Goal: Find specific page/section: Find specific page/section

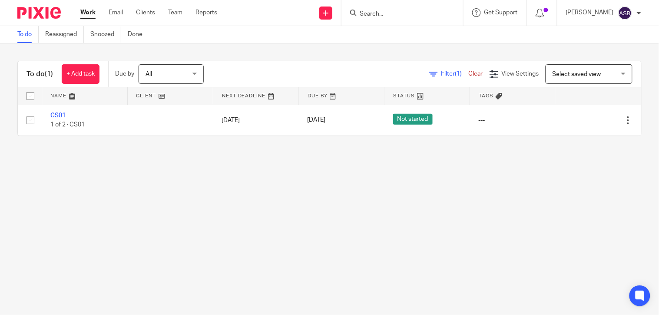
click at [361, 14] on input "Search" at bounding box center [398, 14] width 78 height 8
paste input "MARTIN HAYFOR"
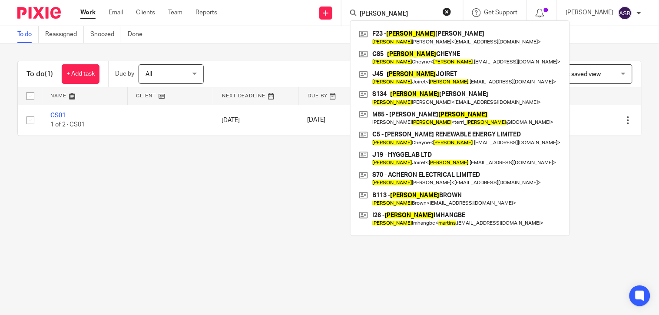
type input "MARTIN"
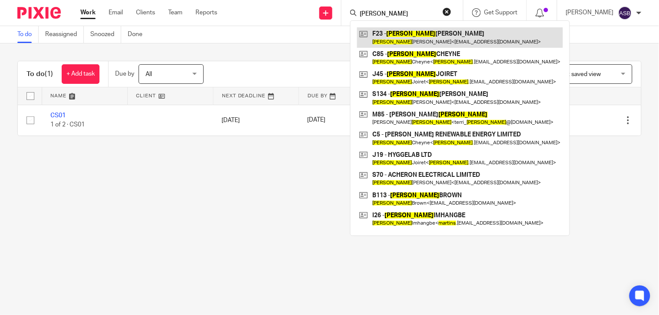
click at [389, 32] on link at bounding box center [460, 37] width 206 height 20
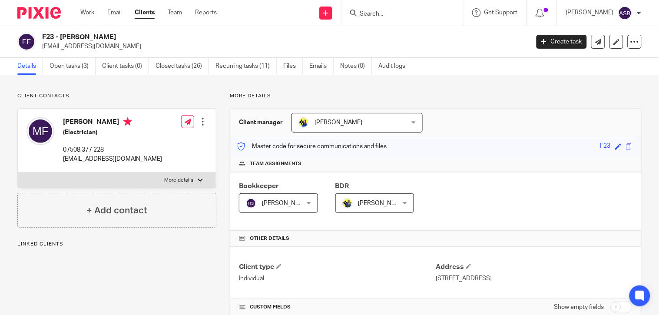
click at [362, 20] on div at bounding box center [402, 13] width 122 height 26
click at [365, 17] on input "Search" at bounding box center [398, 14] width 78 height 8
paste input "MARTIN HAYFOR"
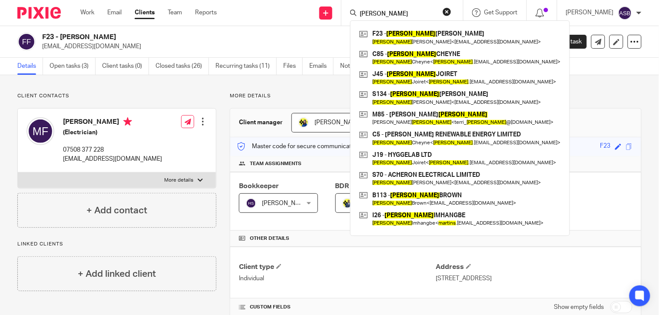
type input "MARTIN"
drag, startPoint x: 387, startPoint y: 14, endPoint x: 236, endPoint y: 3, distance: 151.9
click at [236, 3] on div "Send new email Create task Add client Request signature MARTIN F23 - MARTIN FRA…" at bounding box center [444, 13] width 429 height 26
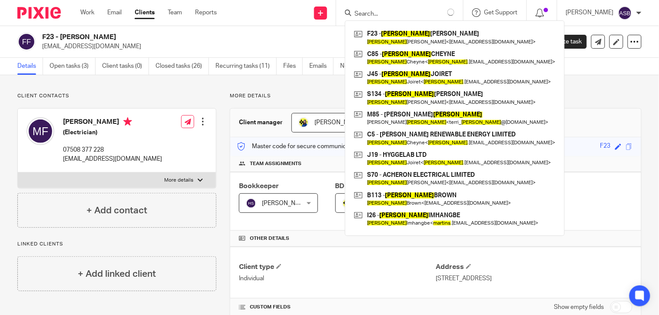
paste input "S Kanu San"
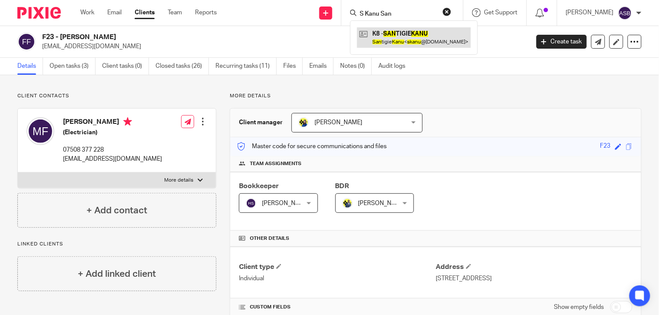
type input "S Kanu San"
click at [410, 40] on link at bounding box center [414, 37] width 114 height 20
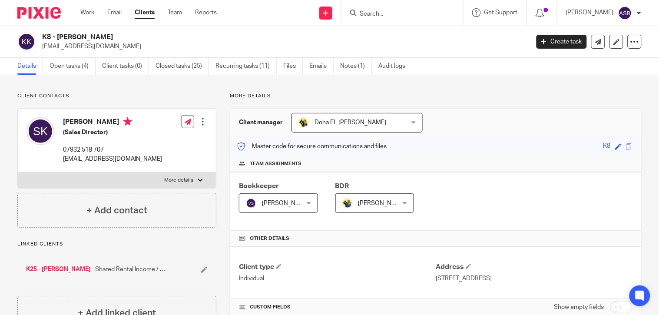
click at [371, 11] on input "Search" at bounding box center [398, 14] width 78 height 8
paste input "Superbloom C"
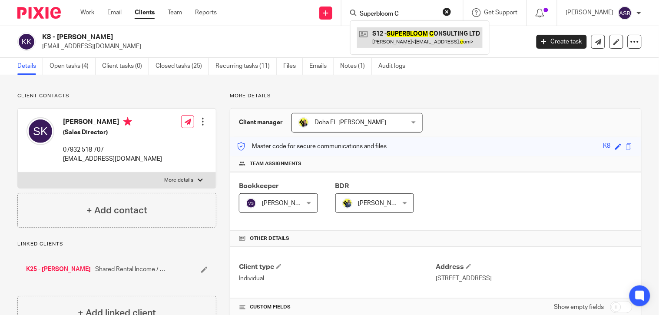
type input "Superbloom C"
click at [393, 42] on link at bounding box center [419, 37] width 125 height 20
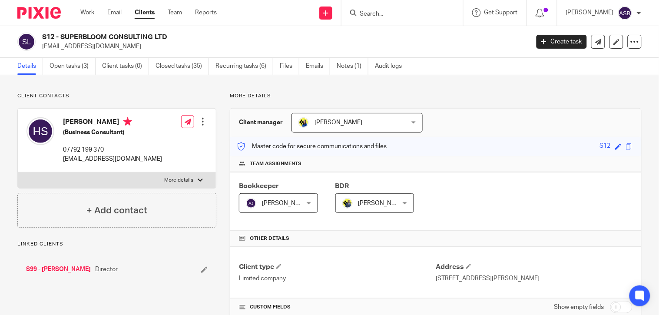
drag, startPoint x: 61, startPoint y: 37, endPoint x: 149, endPoint y: 36, distance: 87.7
click at [149, 36] on h2 "S12 - SUPERBLOOM CONSULTING LTD" at bounding box center [234, 37] width 385 height 9
copy h2 "SUPERBLOOM CONSULTIN"
click at [367, 20] on div at bounding box center [402, 13] width 122 height 26
click at [367, 16] on input "Search" at bounding box center [398, 14] width 78 height 8
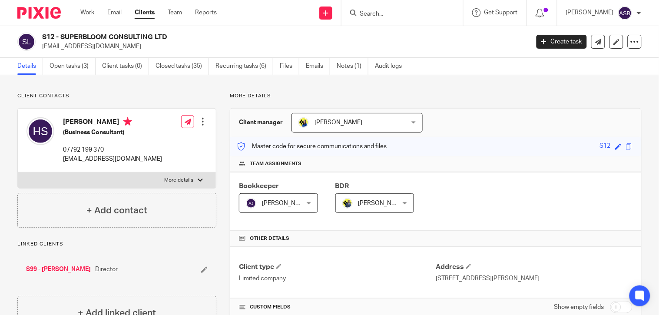
paste input "Healing Space"
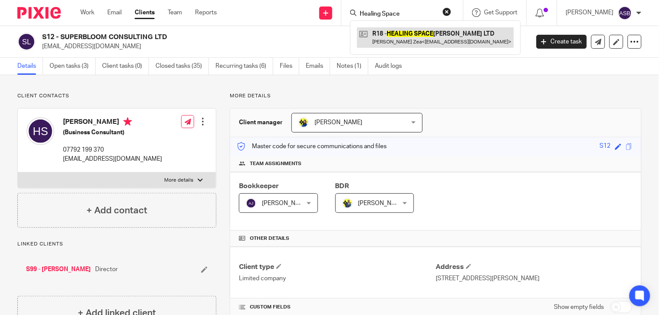
type input "Healing Space"
click at [376, 31] on link at bounding box center [435, 37] width 157 height 20
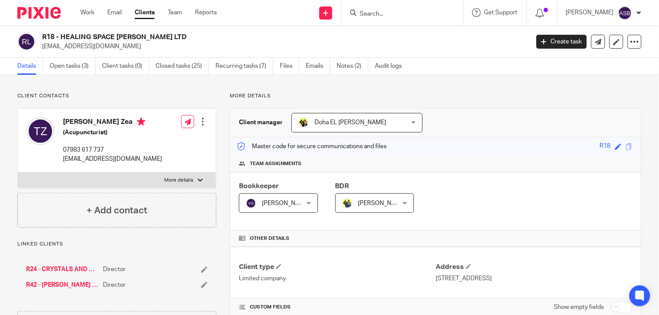
click at [385, 15] on input "Search" at bounding box center [398, 14] width 78 height 8
paste input "[PERSON_NAME]"
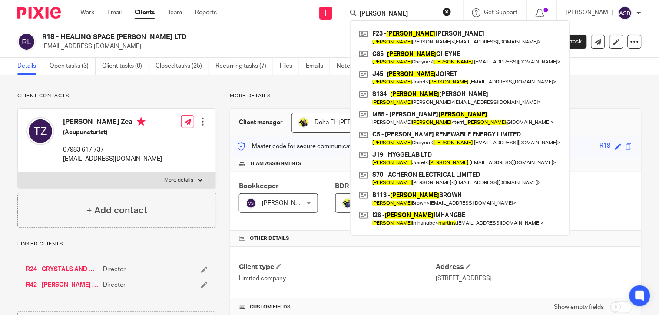
type input "[PERSON_NAME]"
drag, startPoint x: 388, startPoint y: 10, endPoint x: 327, endPoint y: 9, distance: 60.4
click at [327, 9] on div "Send new email Create task Add client Request signature MARTIN F23 - MARTIN FRA…" at bounding box center [444, 13] width 429 height 26
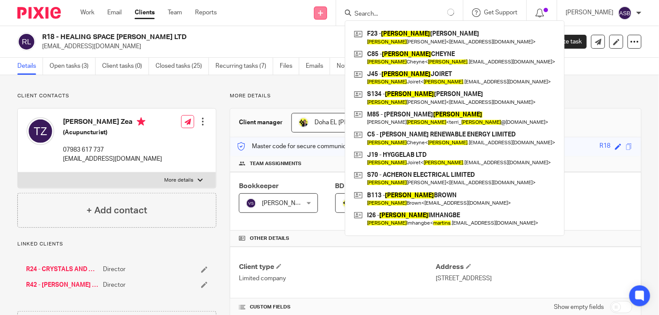
paste input "Superbloom"
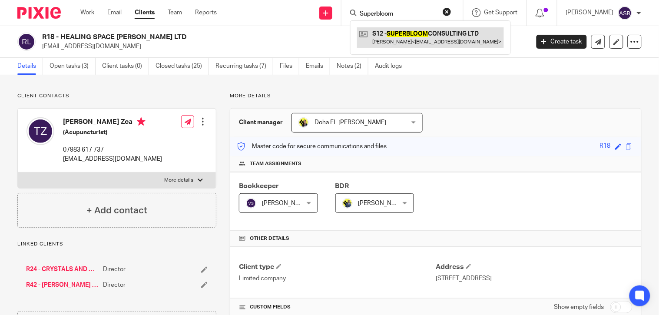
type input "Superbloom"
click at [444, 31] on link at bounding box center [430, 37] width 147 height 20
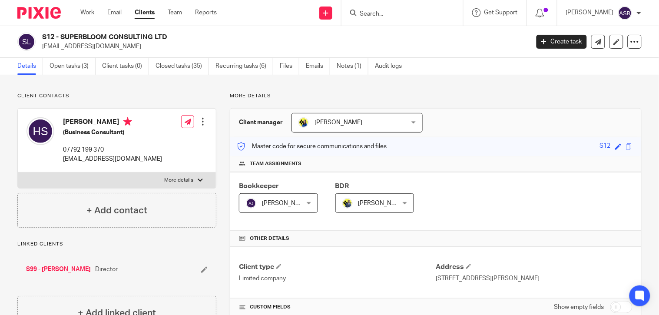
click at [392, 18] on form at bounding box center [405, 12] width 92 height 11
click at [390, 13] on input "Search" at bounding box center [398, 14] width 78 height 8
paste input "The First Thirty"
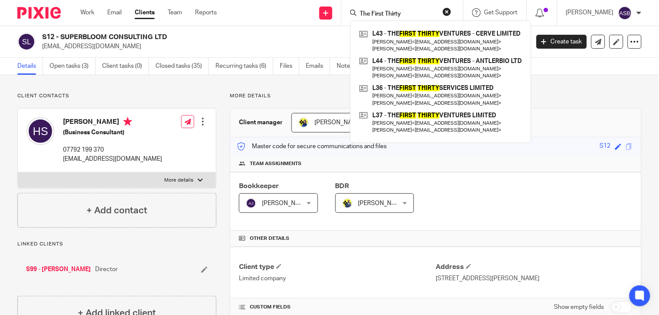
type input "The First Thirty"
drag, startPoint x: 417, startPoint y: 9, endPoint x: 238, endPoint y: 9, distance: 178.9
click at [239, 9] on div "Send new email Create task Add client Request signature The First Thirty L43 - …" at bounding box center [444, 13] width 429 height 26
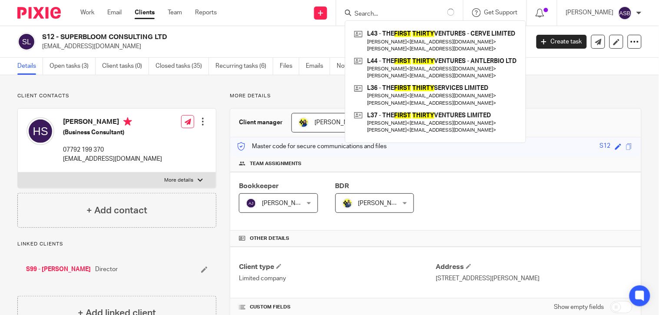
click at [374, 13] on input "Search" at bounding box center [392, 14] width 78 height 8
paste input "MONO RENOVATION"
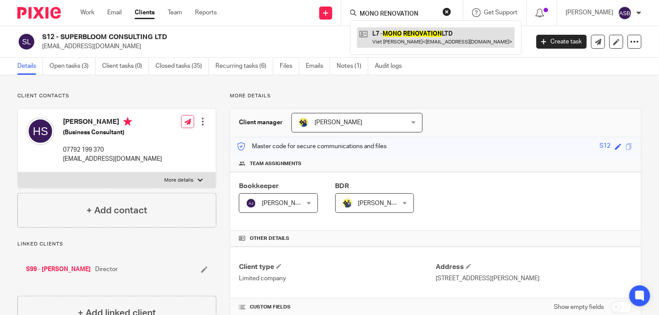
type input "MONO RENOVATION"
click at [384, 29] on link at bounding box center [436, 37] width 158 height 20
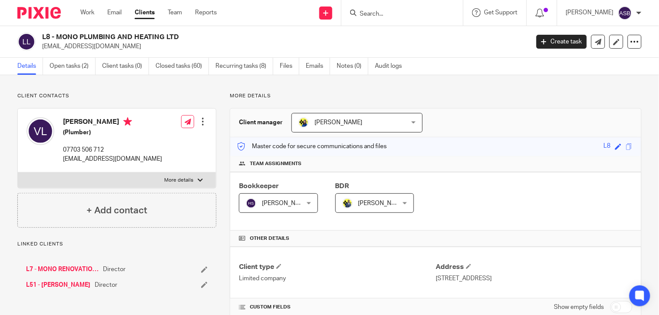
drag, startPoint x: 56, startPoint y: 37, endPoint x: 163, endPoint y: 35, distance: 107.7
click at [163, 35] on h2 "L8 - MONO PLUMBING AND HEATING LTD" at bounding box center [234, 37] width 385 height 9
copy h2 "MONO PLUMBING AND HEATING"
click at [367, 14] on input "Search" at bounding box center [398, 14] width 78 height 8
paste input "N19"
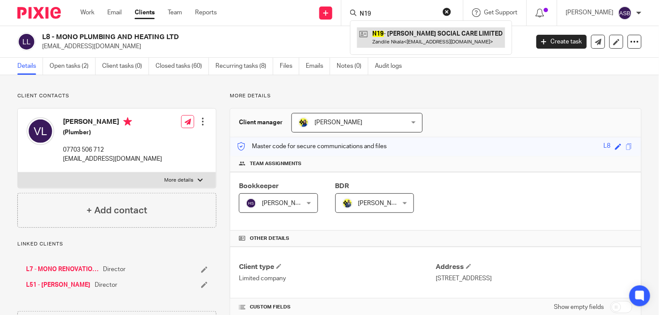
type input "N19"
click at [377, 31] on link at bounding box center [431, 37] width 148 height 20
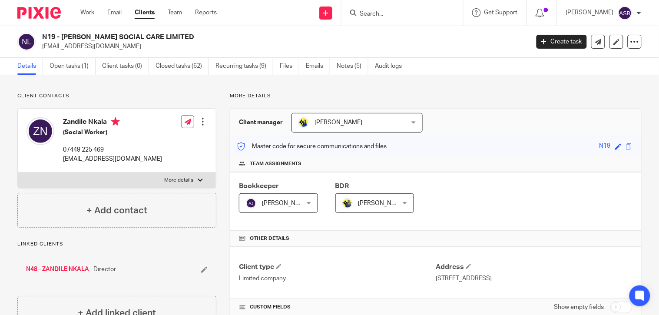
click at [390, 16] on input "Search" at bounding box center [398, 14] width 78 height 8
paste input "[PERSON_NAME]"
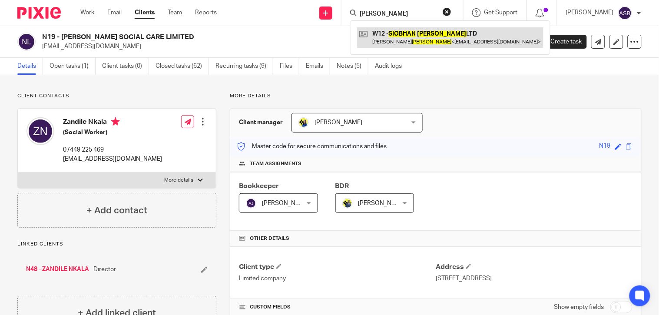
type input "[PERSON_NAME]"
click at [389, 29] on link at bounding box center [450, 37] width 186 height 20
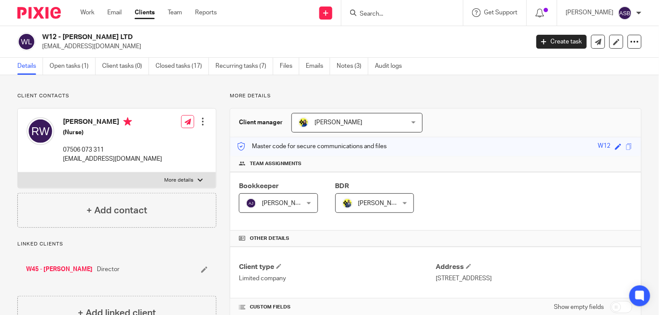
drag, startPoint x: 375, startPoint y: 7, endPoint x: 370, endPoint y: 14, distance: 9.4
click at [375, 7] on div at bounding box center [402, 13] width 122 height 26
click at [370, 14] on input "Search" at bounding box center [398, 14] width 78 height 8
paste input "ASSURED PLANS LTD"
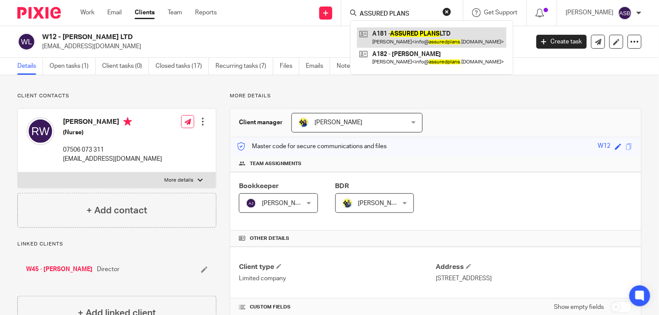
type input "ASSURED PLANS"
click at [398, 36] on link at bounding box center [431, 37] width 149 height 20
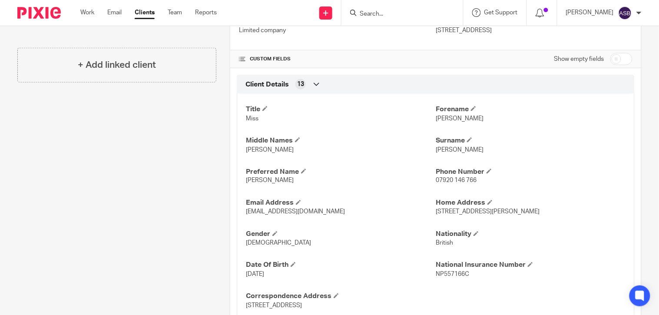
scroll to position [221, 0]
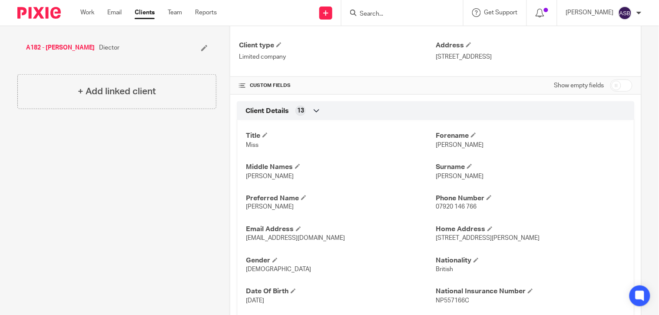
click at [614, 84] on input "checkbox" at bounding box center [621, 85] width 22 height 12
checkbox input "true"
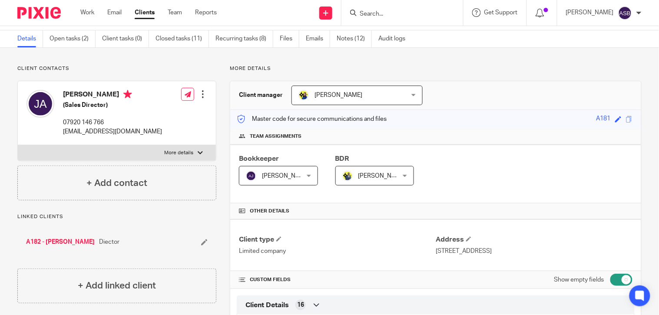
scroll to position [0, 0]
